Goal: Check status: Check status

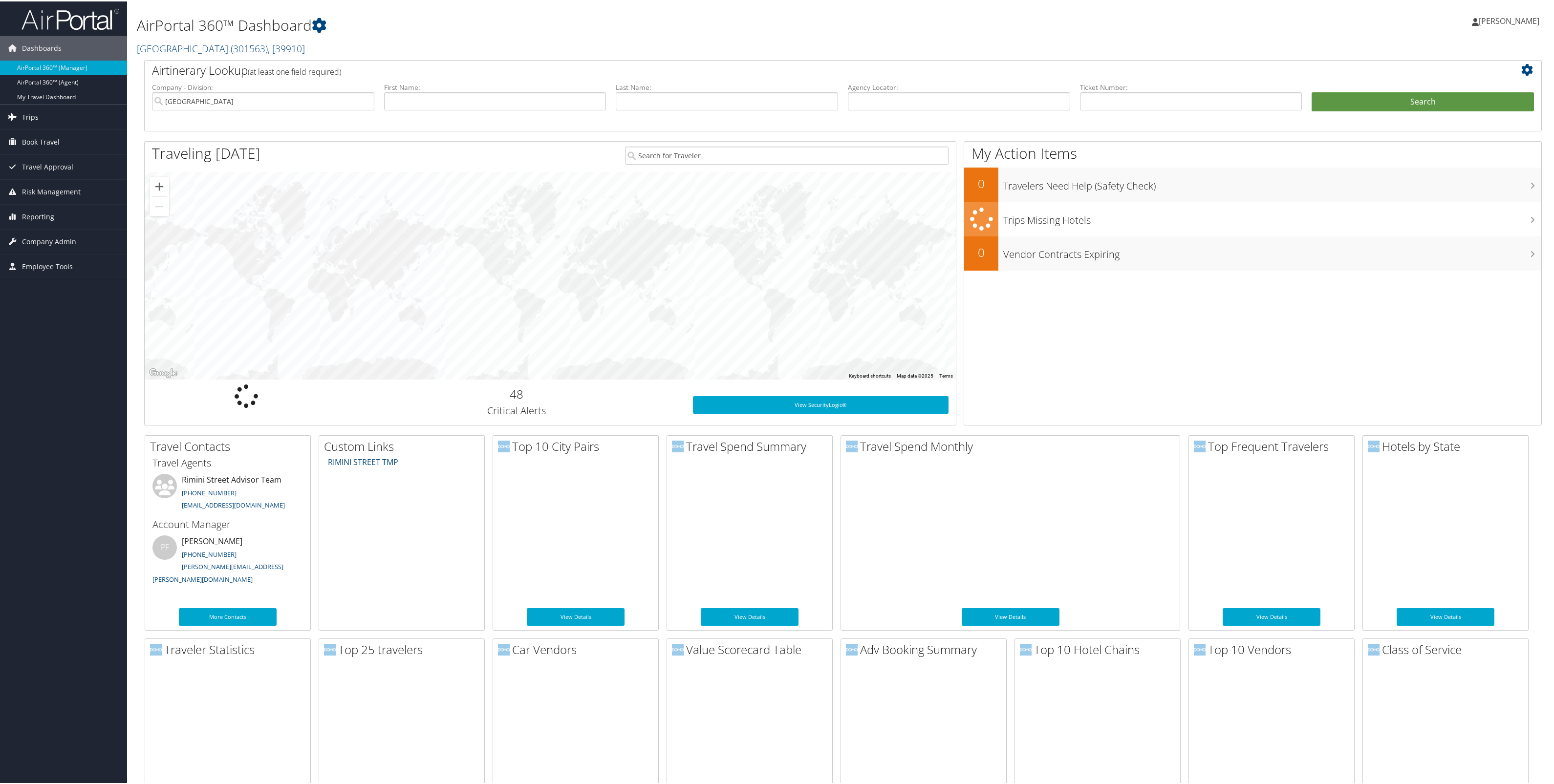
click at [23, 115] on span "Trips" at bounding box center [30, 115] width 16 height 25
click at [53, 132] on link "Airtinerary® Lookup" at bounding box center [63, 135] width 127 height 15
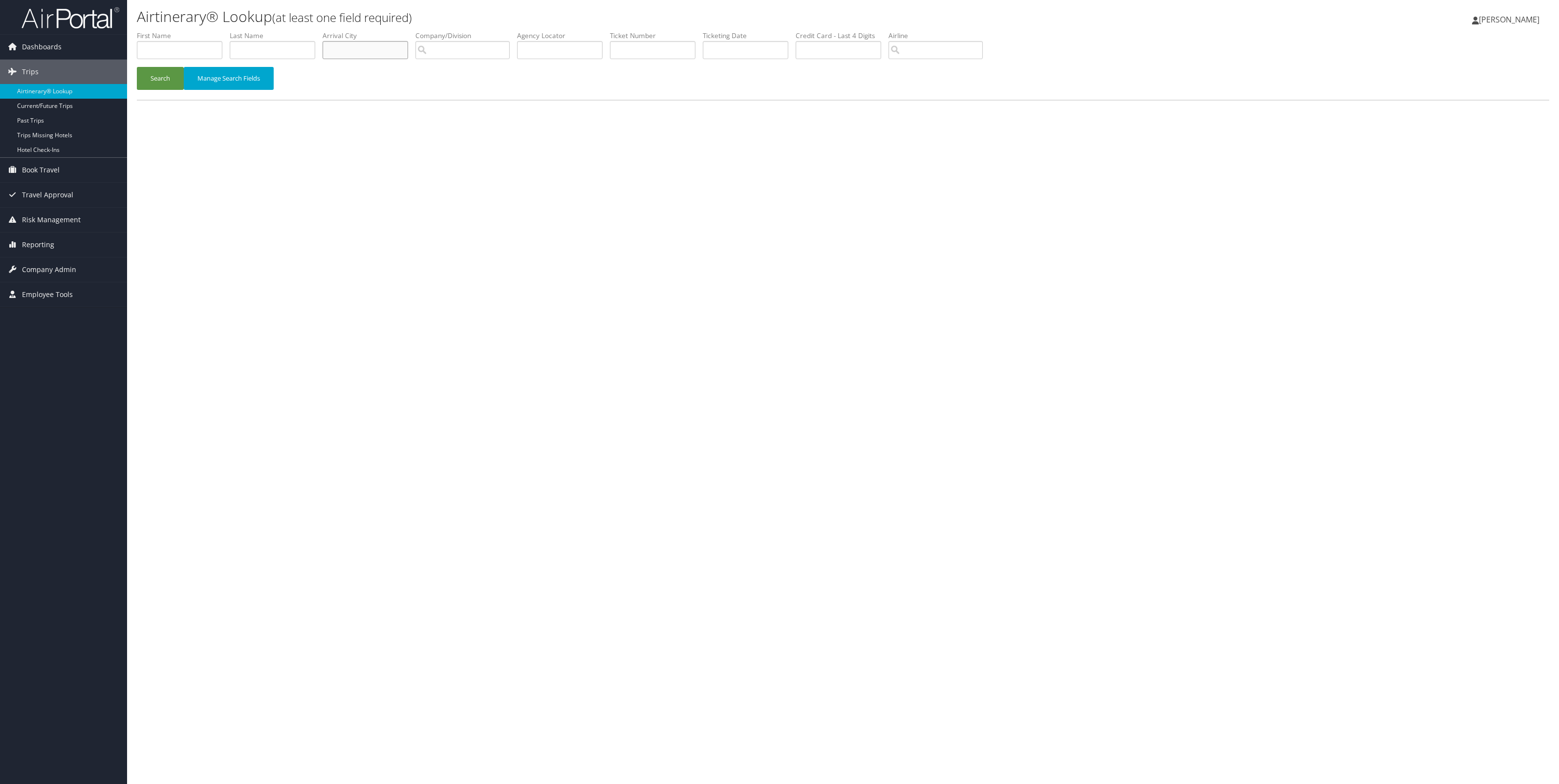
click at [394, 59] on input "text" at bounding box center [365, 50] width 86 height 18
click at [137, 67] on button "Search" at bounding box center [160, 78] width 47 height 23
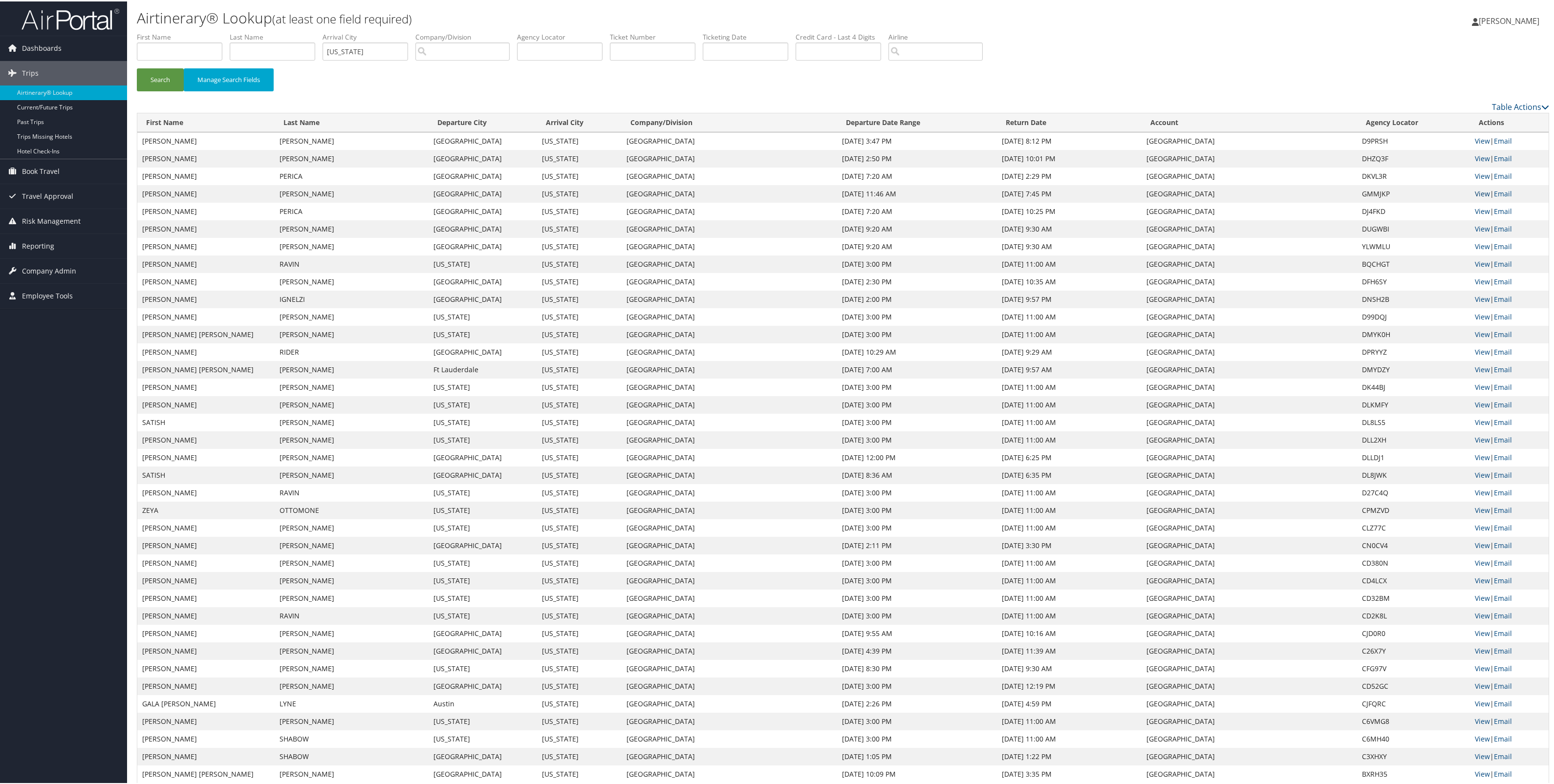
click at [1485, 197] on link "View" at bounding box center [1483, 192] width 15 height 9
click at [1475, 232] on link "View" at bounding box center [1483, 227] width 15 height 9
drag, startPoint x: 418, startPoint y: 59, endPoint x: 367, endPoint y: 66, distance: 51.5
click at [367, 31] on ul "First Name Last Name Departure City Arrival City New York Company/Division Airp…" at bounding box center [843, 31] width 1413 height 0
type input "newark"
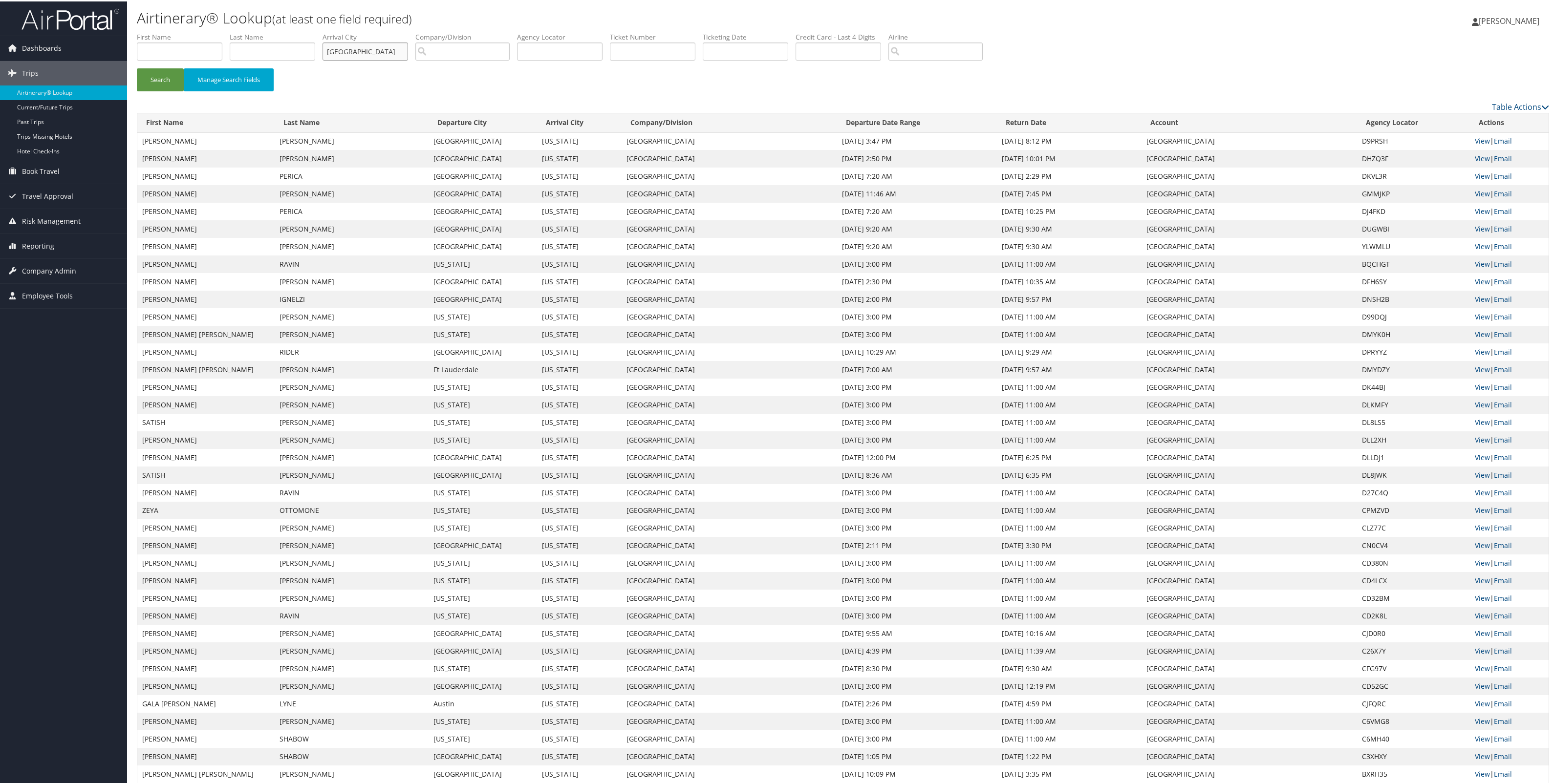
click at [137, 67] on button "Search" at bounding box center [160, 78] width 47 height 23
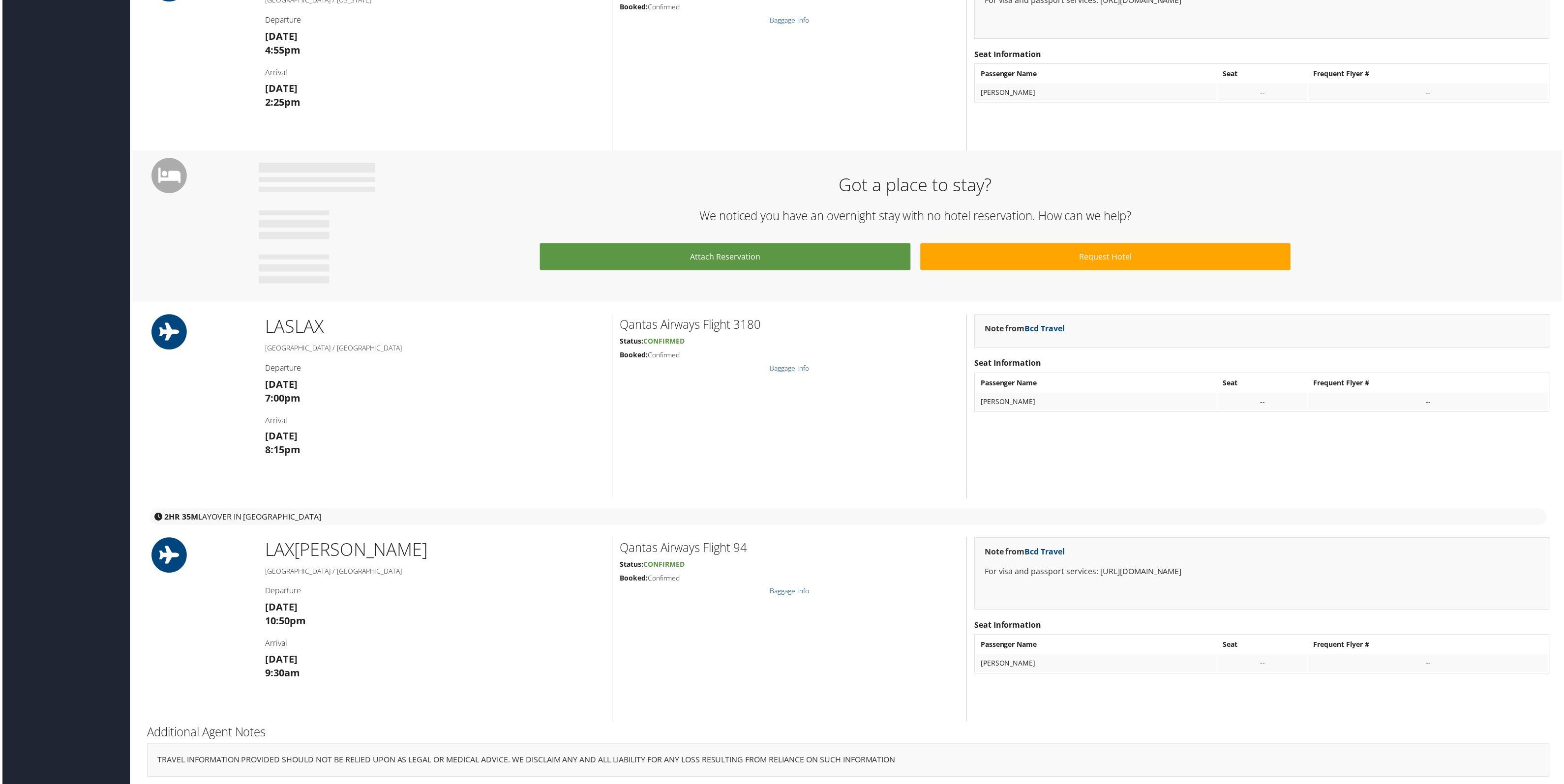
scroll to position [717, 0]
